Goal: Information Seeking & Learning: Learn about a topic

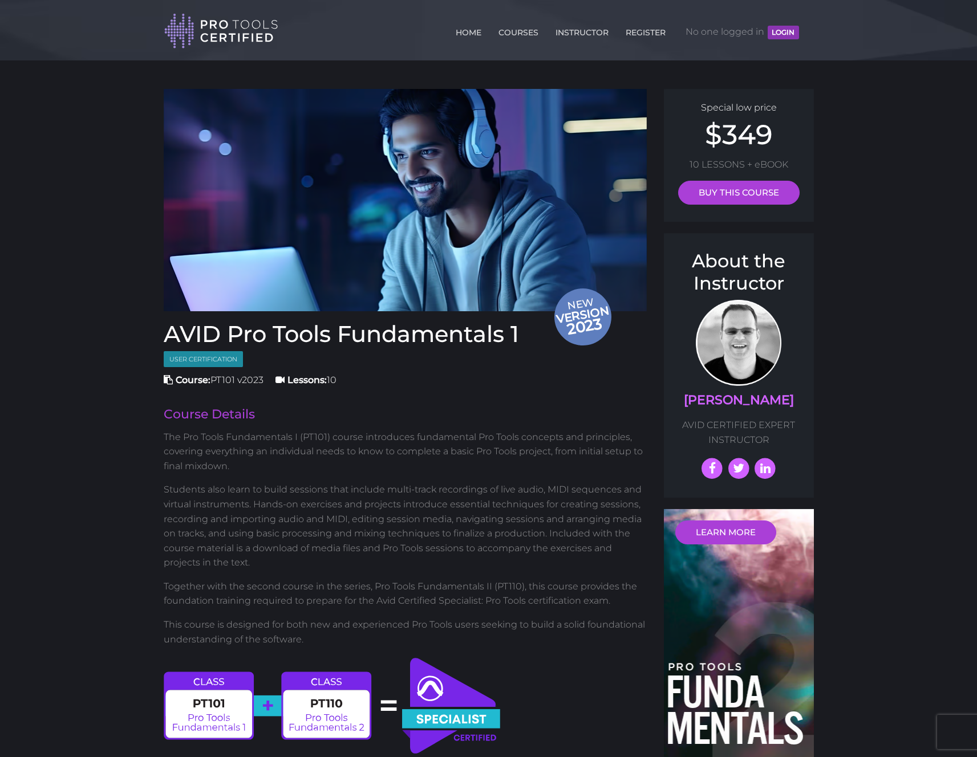
click at [851, 24] on header "Toggle navigation HOME COURSES INSTRUCTOR REGISTER No one logged in [GEOGRAPHIC…" at bounding box center [488, 30] width 977 height 60
click at [52, 32] on header "Toggle navigation HOME COURSES INSTRUCTOR REGISTER No one logged in [GEOGRAPHIC…" at bounding box center [488, 30] width 977 height 60
click at [883, 26] on header "Toggle navigation HOME COURSES INSTRUCTOR REGISTER No one logged in [GEOGRAPHIC…" at bounding box center [488, 30] width 977 height 60
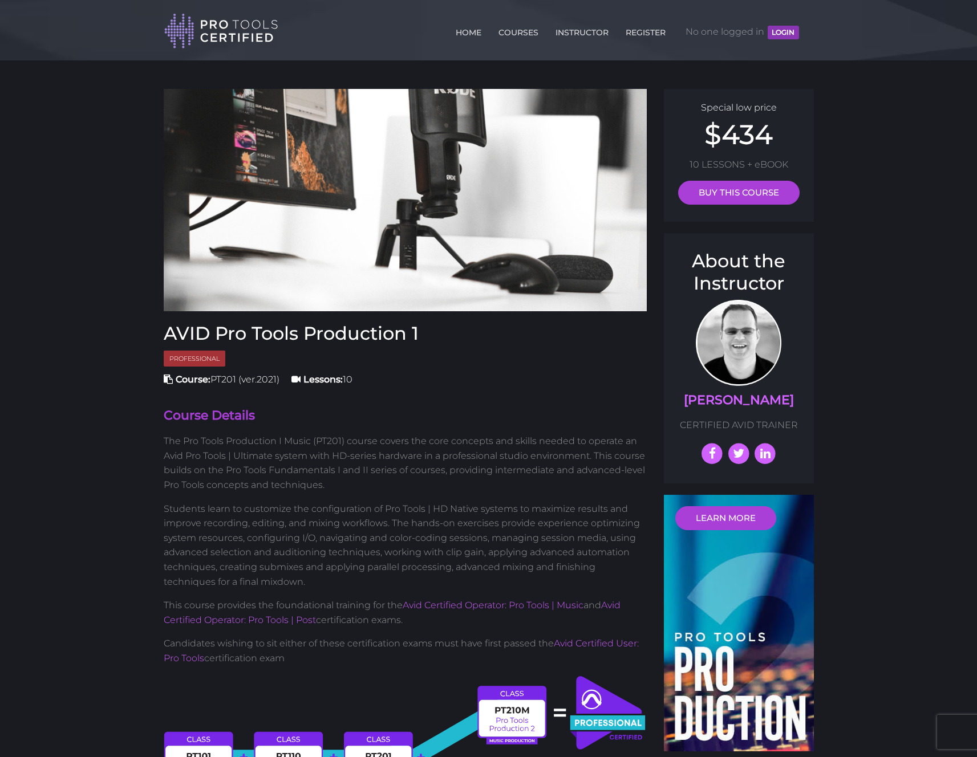
click at [74, 19] on header "Toggle navigation HOME COURSES INSTRUCTOR REGISTER No one logged in [GEOGRAPHIC…" at bounding box center [488, 30] width 977 height 60
click at [882, 20] on header "Toggle navigation HOME COURSES INSTRUCTOR REGISTER No one logged in [GEOGRAPHIC…" at bounding box center [488, 30] width 977 height 60
click at [805, 29] on div "HOME COURSES INSTRUCTOR REGISTER No one logged in [GEOGRAPHIC_DATA]" at bounding box center [485, 29] width 643 height 40
